Goal: Transaction & Acquisition: Purchase product/service

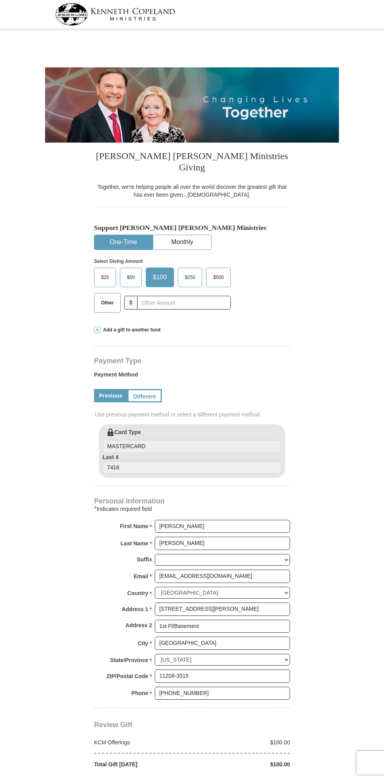
select select "NY"
click at [107, 297] on span "Other" at bounding box center [107, 303] width 20 height 12
click at [0, 0] on input "Other" at bounding box center [0, 0] width 0 height 0
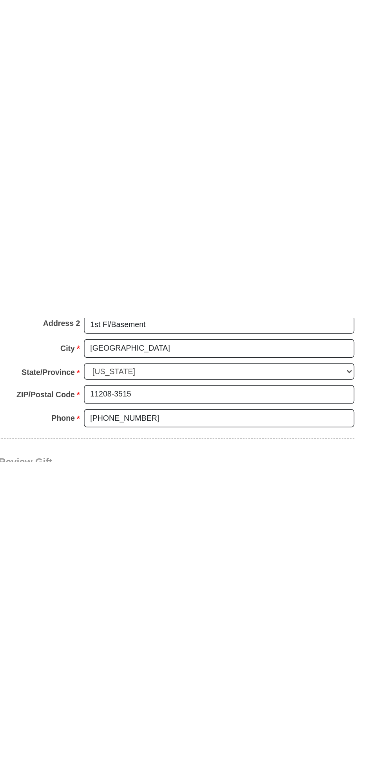
scroll to position [333, 0]
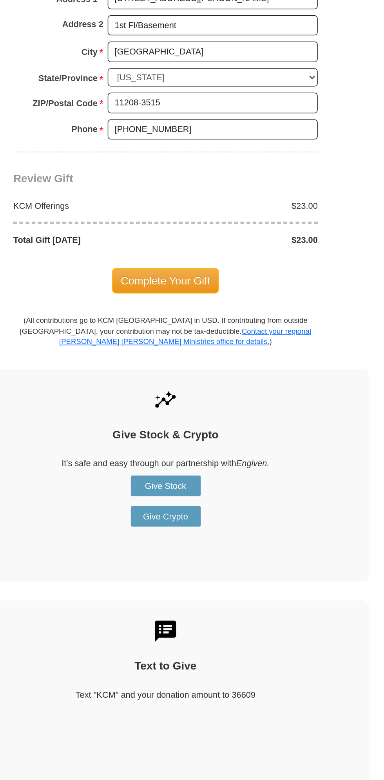
type input "23"
click at [206, 450] on span "Complete Your Gift" at bounding box center [191, 458] width 69 height 16
